Goal: Task Accomplishment & Management: Manage account settings

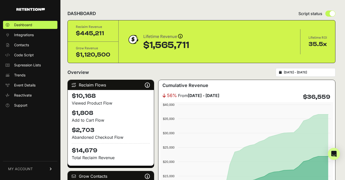
click at [20, 170] on span "MY ACCOUNT" at bounding box center [20, 169] width 25 height 5
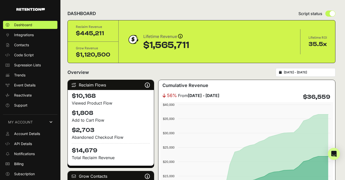
scroll to position [9, 0]
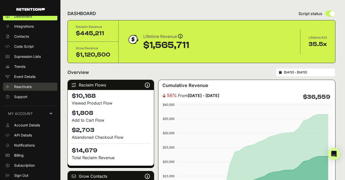
click at [24, 87] on span "Reactivate" at bounding box center [23, 86] width 18 height 5
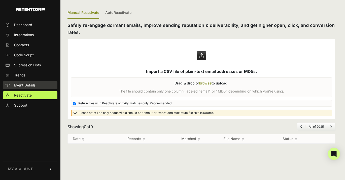
click at [26, 83] on span "Event Details" at bounding box center [24, 85] width 21 height 5
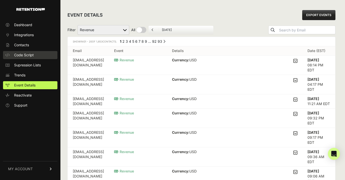
click at [27, 55] on span "Code Script" at bounding box center [24, 55] width 20 height 5
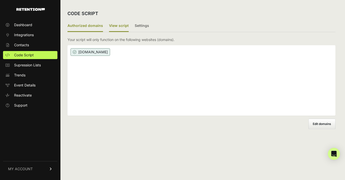
click at [116, 26] on label "View script" at bounding box center [119, 26] width 20 height 12
click at [0, 0] on input "View script" at bounding box center [0, 0] width 0 height 0
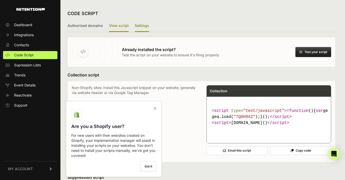
click at [138, 24] on label "Settings" at bounding box center [142, 26] width 14 height 12
click at [0, 0] on input "Settings" at bounding box center [0, 0] width 0 height 0
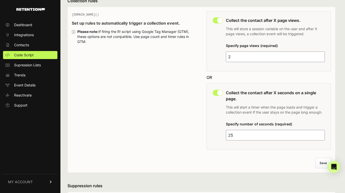
scroll to position [39, 0]
drag, startPoint x: 236, startPoint y: 55, endPoint x: 222, endPoint y: 55, distance: 13.1
click at [222, 55] on div "This collection rule must be disabled in order to use Grow IQ. Collect the cont…" at bounding box center [269, 42] width 125 height 60
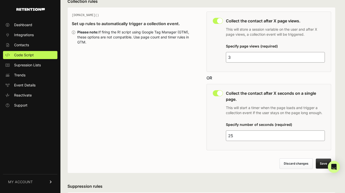
type input "3"
click at [174, 74] on div "GEQ.PAGE() Set up rules to automatically trigger a collection event. Please not…" at bounding box center [134, 83] width 125 height 142
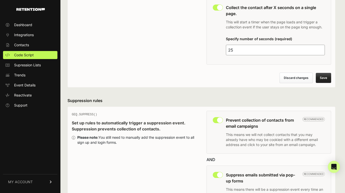
scroll to position [0, 0]
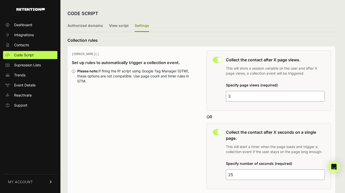
click at [177, 94] on div "GEQ.PAGE() Set up rules to automatically trigger a collection event. Please not…" at bounding box center [134, 122] width 125 height 142
click at [181, 111] on div "GEQ.PAGE() Set up rules to automatically trigger a collection event. Please not…" at bounding box center [134, 122] width 125 height 142
click at [116, 25] on label "View script" at bounding box center [119, 26] width 20 height 12
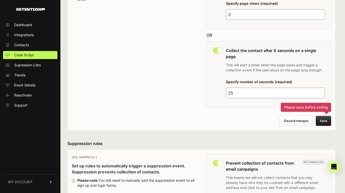
scroll to position [146, 0]
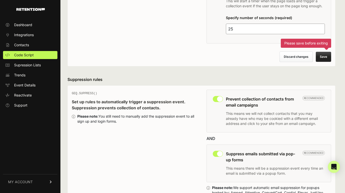
click at [321, 55] on button "Save Please save before exiting" at bounding box center [323, 57] width 15 height 10
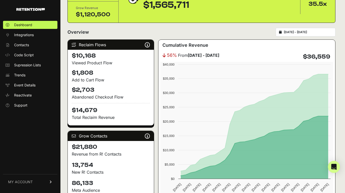
scroll to position [48, 0]
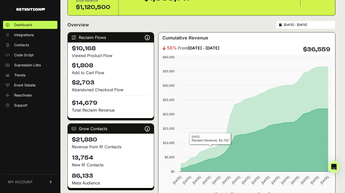
click at [322, 27] on div "2025-09-09 - 2025-10-09" at bounding box center [306, 25] width 60 height 9
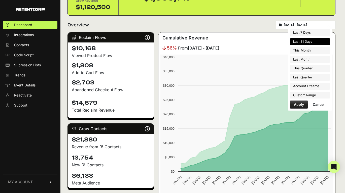
click at [317, 24] on input "2025-09-09 - 2025-10-09" at bounding box center [308, 25] width 48 height 4
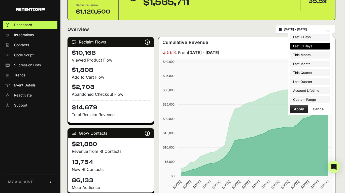
scroll to position [43, 0]
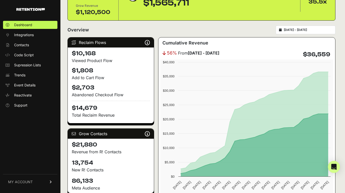
click at [21, 181] on span "MY ACCOUNT" at bounding box center [20, 182] width 25 height 5
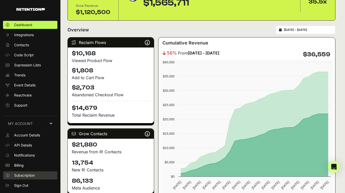
click at [26, 174] on span "Subscription" at bounding box center [24, 175] width 21 height 5
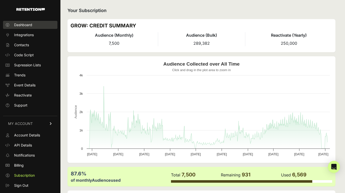
click at [27, 24] on span "Dashboard" at bounding box center [23, 24] width 18 height 5
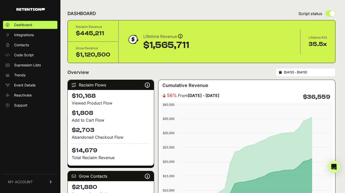
click at [297, 73] on input "2025-09-09 - 2025-10-09" at bounding box center [308, 73] width 48 height 4
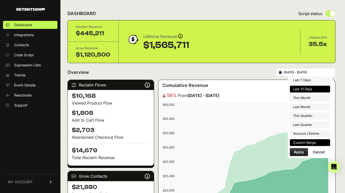
click at [307, 144] on li "Custom Range" at bounding box center [310, 143] width 40 height 7
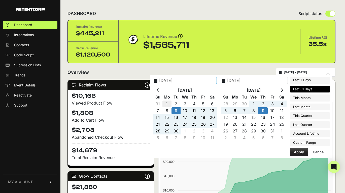
type input "2025-09-01"
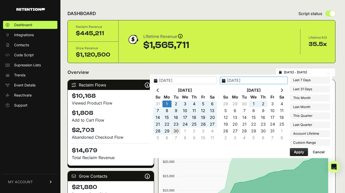
type input "2025-09-30"
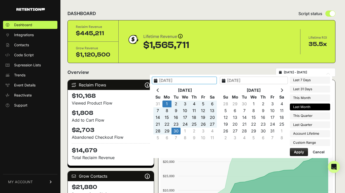
type input "2025-09-01"
click at [300, 153] on button "Apply" at bounding box center [299, 152] width 18 height 8
type input "[DATE] - [DATE]"
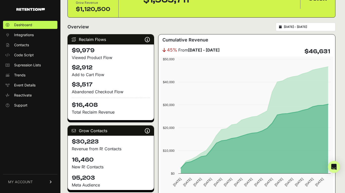
scroll to position [43, 0]
